Goal: Navigation & Orientation: Find specific page/section

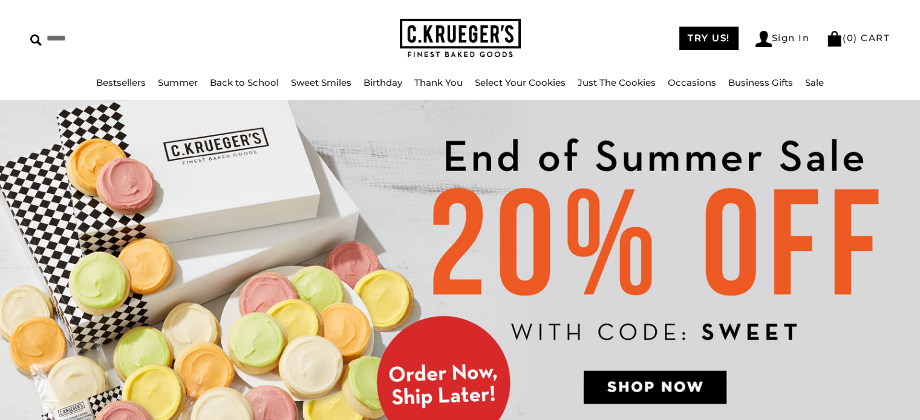
scroll to position [62, 0]
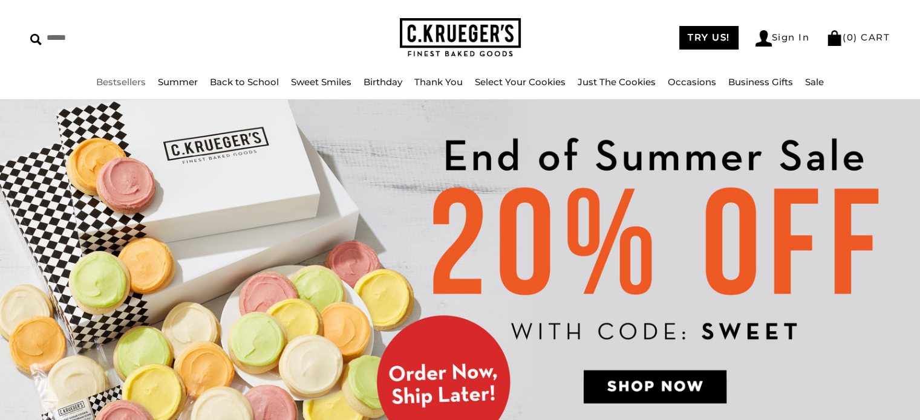
click at [109, 76] on link "Bestsellers" at bounding box center [121, 81] width 50 height 11
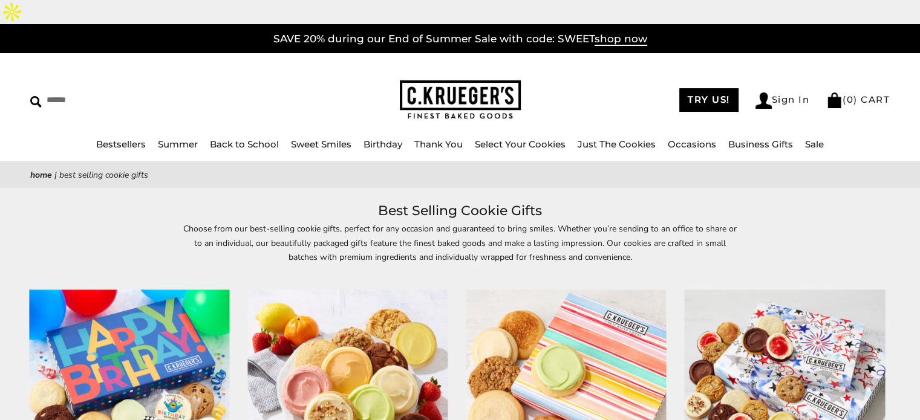
click at [454, 80] on img at bounding box center [460, 99] width 121 height 39
